Goal: Understand process/instructions

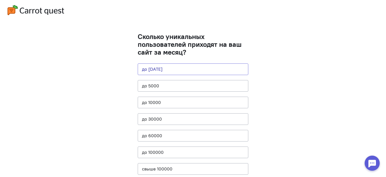
click at [208, 70] on button "до [DATE]" at bounding box center [193, 69] width 111 height 12
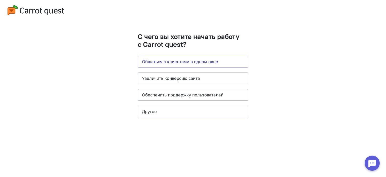
click at [214, 62] on button "Общаться с клиентами в одном окне" at bounding box center [193, 62] width 111 height 12
